Goal: Navigation & Orientation: Find specific page/section

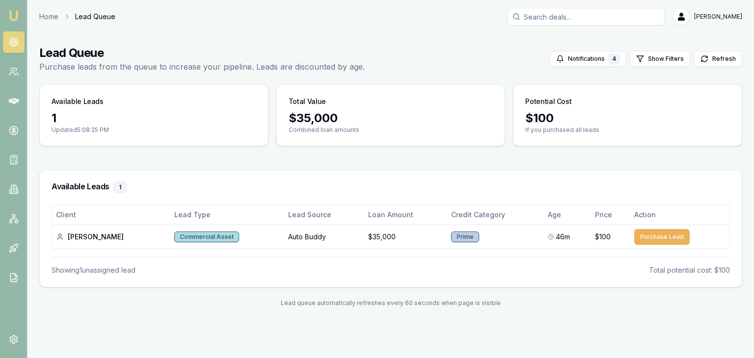
click at [18, 6] on nav "Emu Broker" at bounding box center [13, 148] width 27 height 296
click at [16, 10] on img at bounding box center [14, 16] width 12 height 12
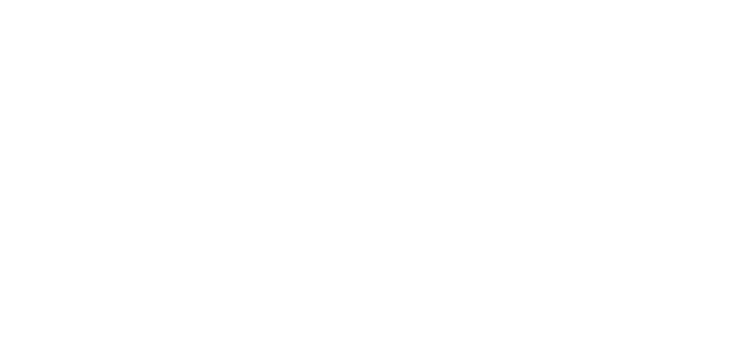
click at [16, 10] on body at bounding box center [377, 179] width 754 height 358
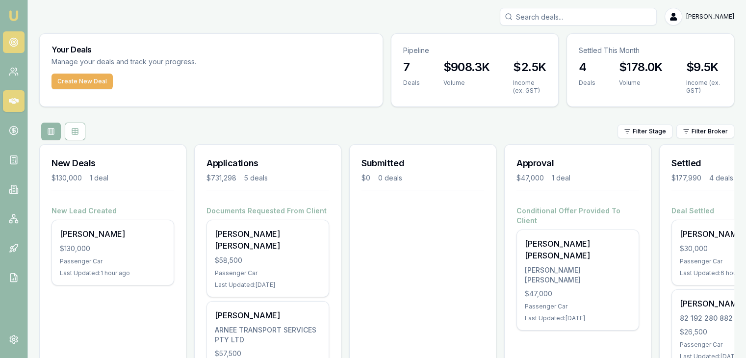
click at [13, 33] on link at bounding box center [14, 42] width 22 height 22
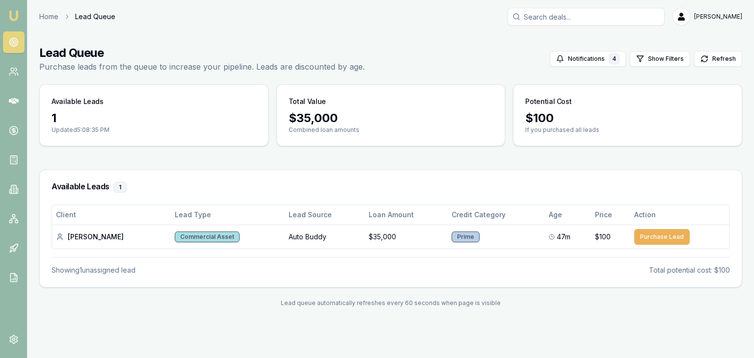
click at [13, 12] on img at bounding box center [14, 16] width 12 height 12
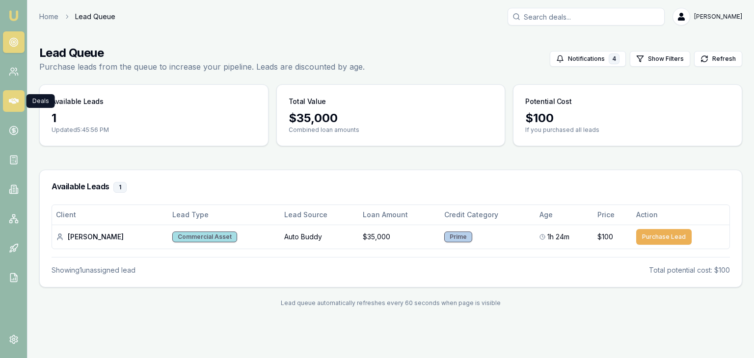
click at [11, 97] on icon at bounding box center [14, 101] width 10 height 10
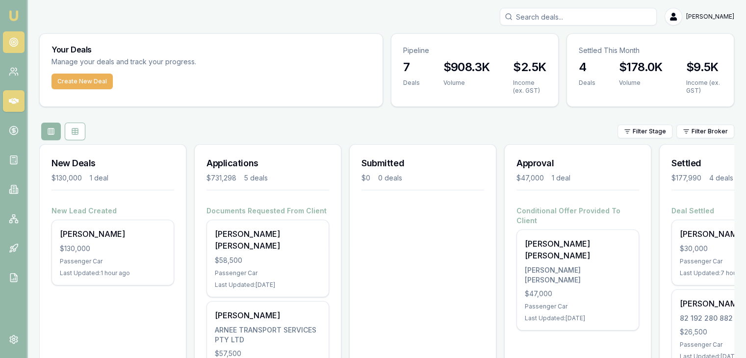
click at [14, 38] on icon at bounding box center [14, 42] width 10 height 10
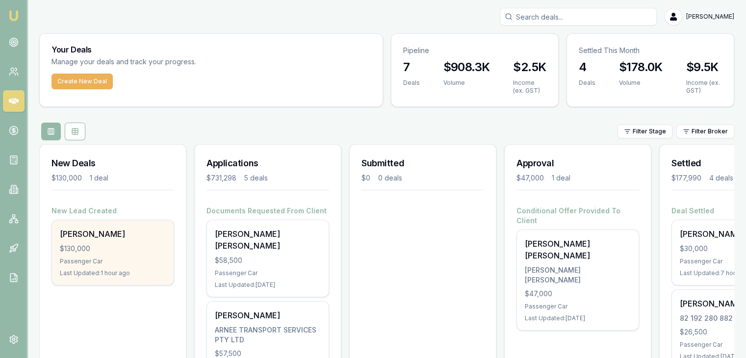
click at [81, 262] on div "Passenger Car" at bounding box center [113, 262] width 106 height 8
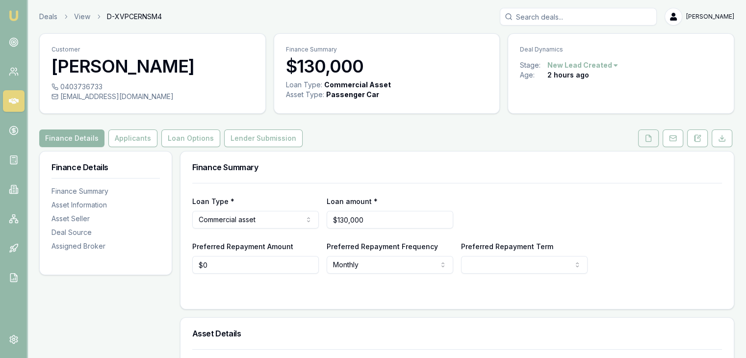
click at [652, 140] on icon at bounding box center [648, 138] width 5 height 6
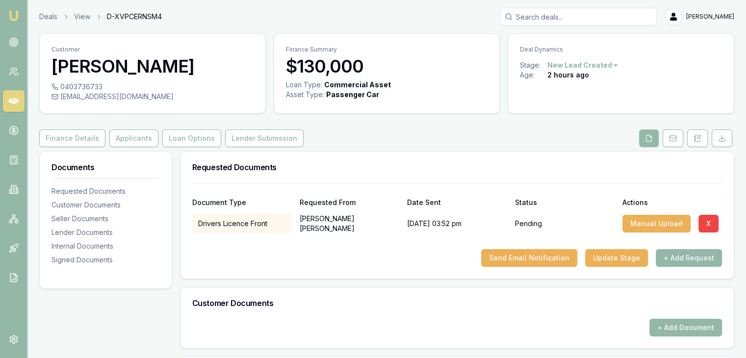
click at [16, 12] on img at bounding box center [14, 16] width 12 height 12
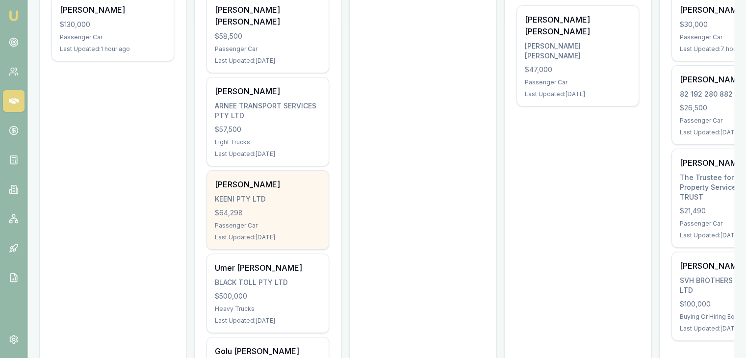
scroll to position [175, 0]
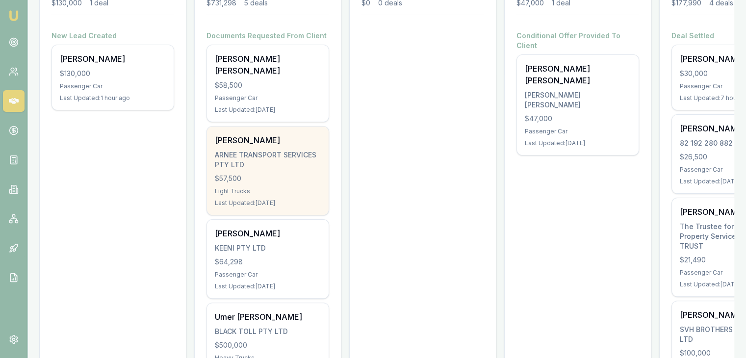
click at [258, 199] on div "Last Updated: [DATE]" at bounding box center [268, 203] width 106 height 8
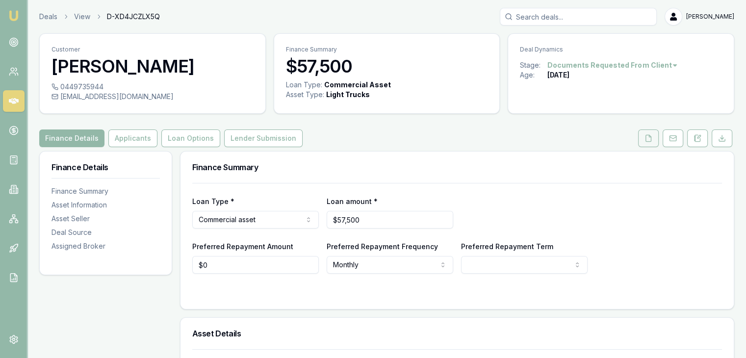
click at [646, 138] on icon at bounding box center [649, 138] width 8 height 8
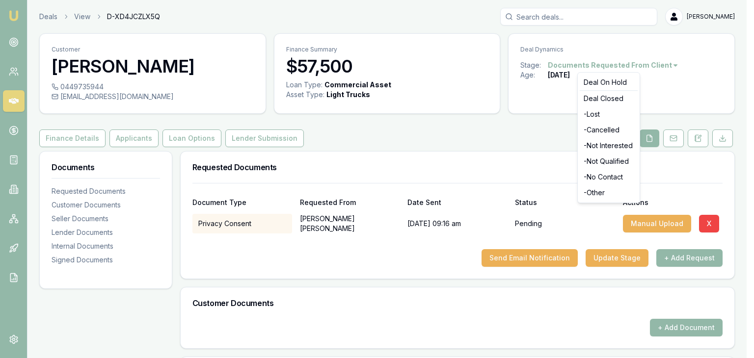
click at [640, 64] on html "Emu Broker Deals View D-XD4JCZLX5Q [PERSON_NAME] Toggle Menu Customer [PERSON_N…" at bounding box center [377, 179] width 754 height 358
click at [601, 128] on div "- Cancelled" at bounding box center [608, 130] width 58 height 16
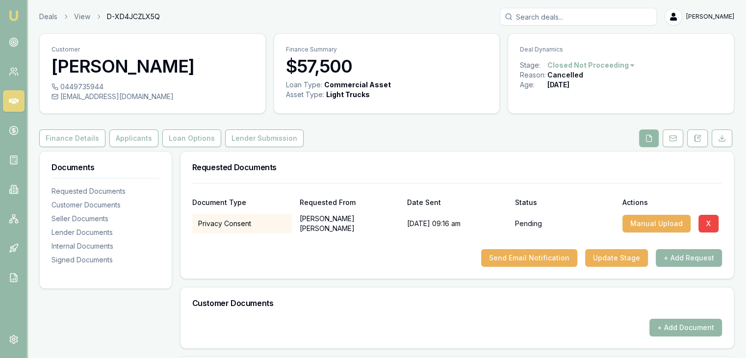
click at [12, 12] on img at bounding box center [14, 16] width 12 height 12
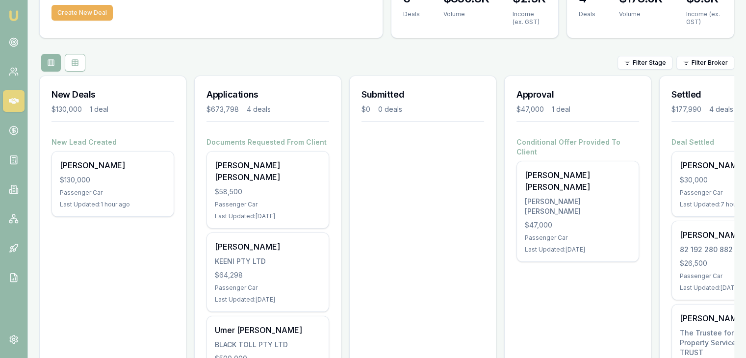
scroll to position [84, 0]
